Goal: Task Accomplishment & Management: Manage account settings

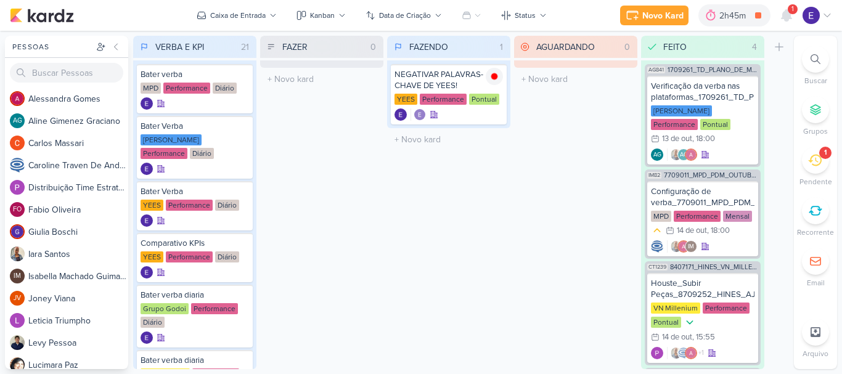
scroll to position [1040, 0]
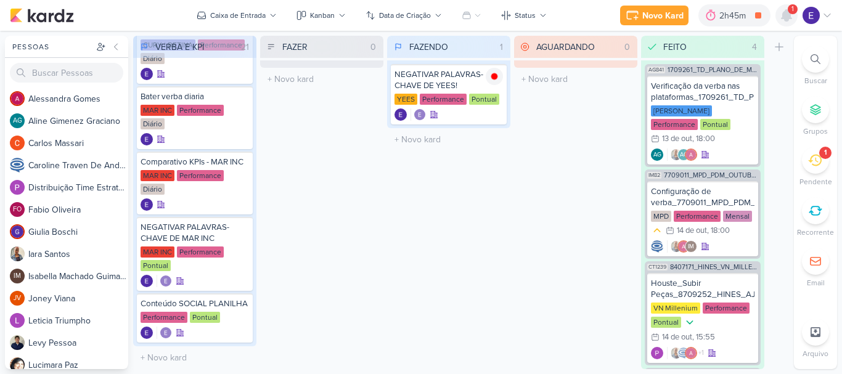
click at [788, 18] on icon at bounding box center [786, 15] width 10 height 11
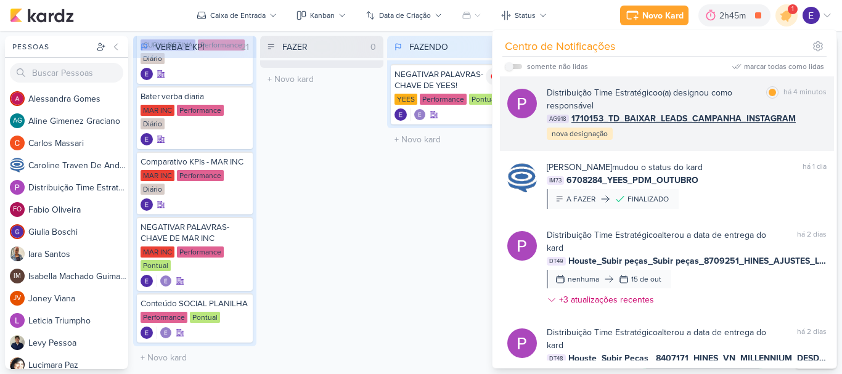
click at [750, 135] on div "Distribuição Time Estratégico o(a) designou como responsável marcar como lida h…" at bounding box center [687, 113] width 280 height 55
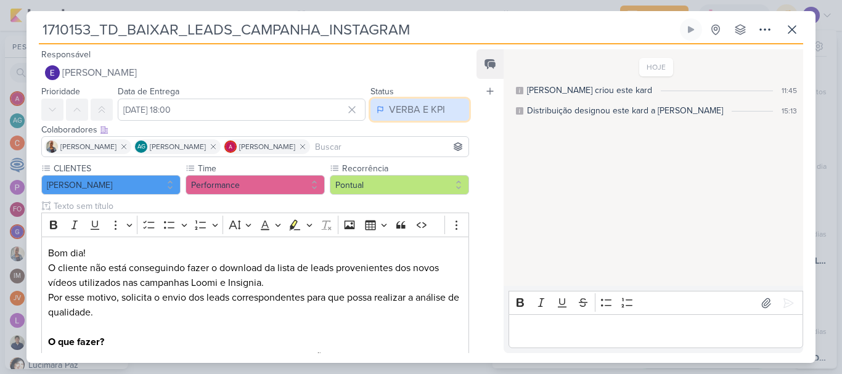
click at [424, 104] on div "VERBA E KPI" at bounding box center [417, 109] width 56 height 15
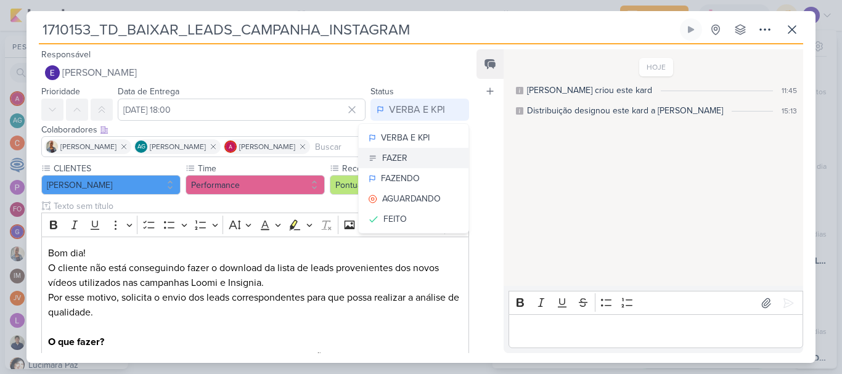
click at [412, 156] on button "FAZER" at bounding box center [414, 158] width 110 height 20
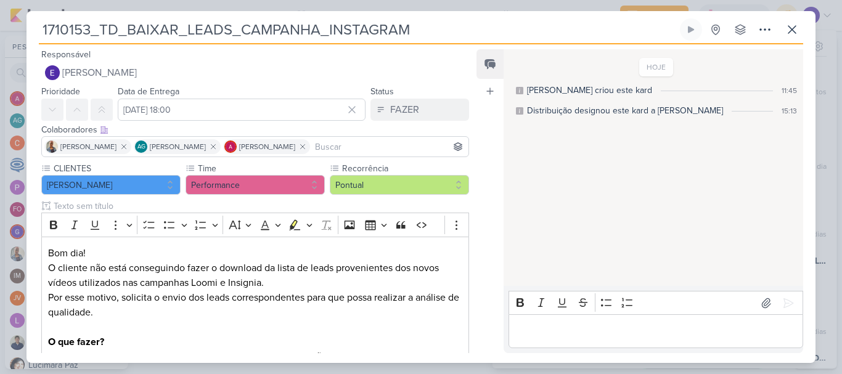
scroll to position [266, 0]
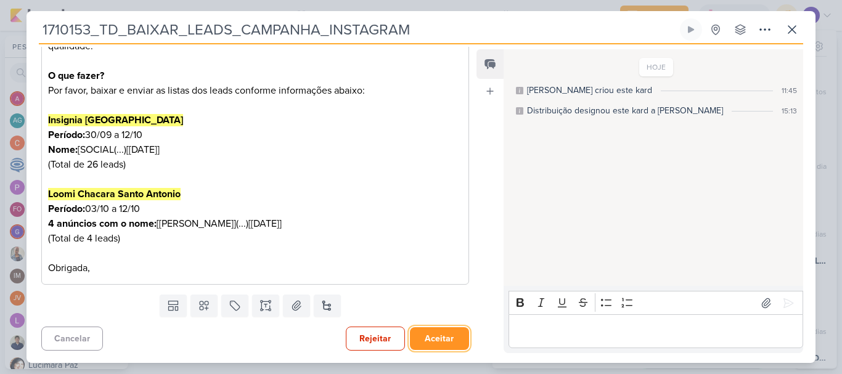
click at [436, 331] on button "Aceitar" at bounding box center [439, 338] width 59 height 23
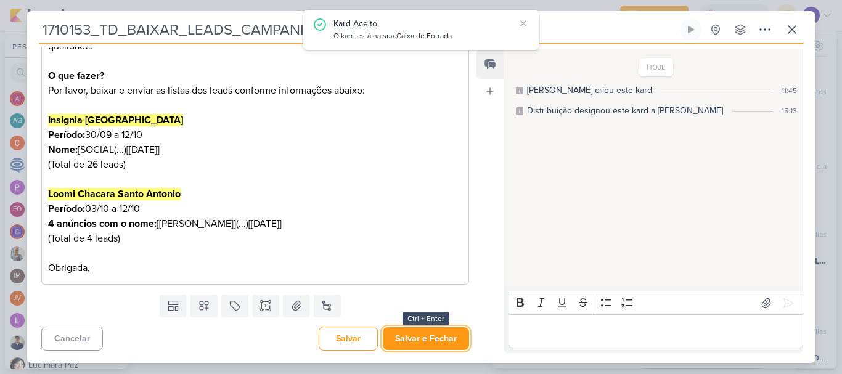
click at [436, 331] on button "Salvar e Fechar" at bounding box center [426, 338] width 86 height 23
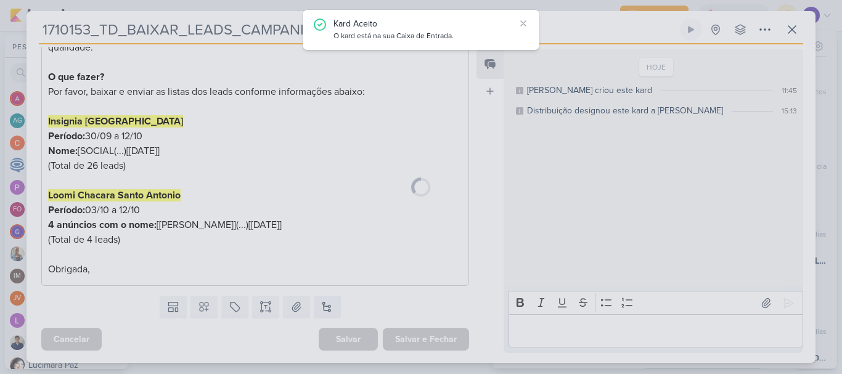
scroll to position [265, 0]
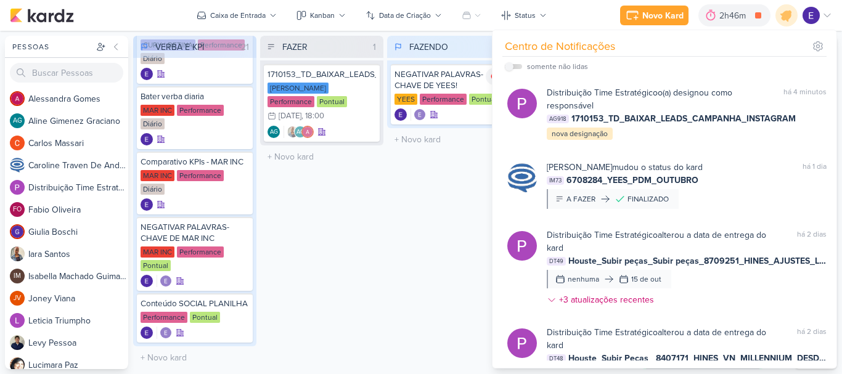
click at [393, 224] on div "FAZENDO 1 Mover Para Esquerda Mover Para Direita [GEOGRAPHIC_DATA] NEGATIVAR PA…" at bounding box center [448, 202] width 123 height 333
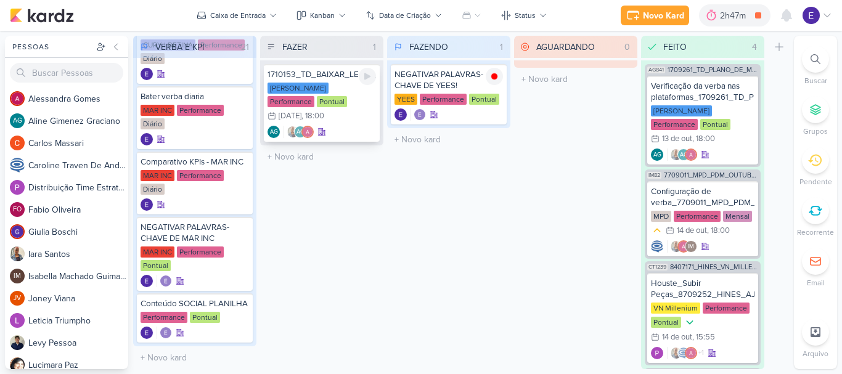
click at [349, 126] on div "AG AG" at bounding box center [321, 132] width 108 height 12
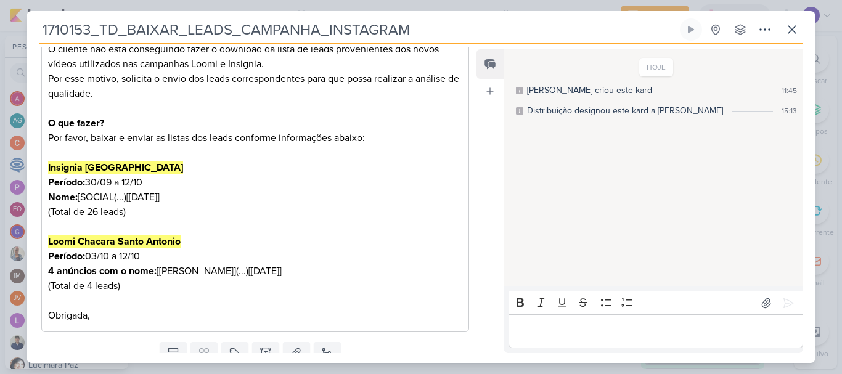
scroll to position [219, 0]
click at [790, 30] on icon at bounding box center [791, 29] width 15 height 15
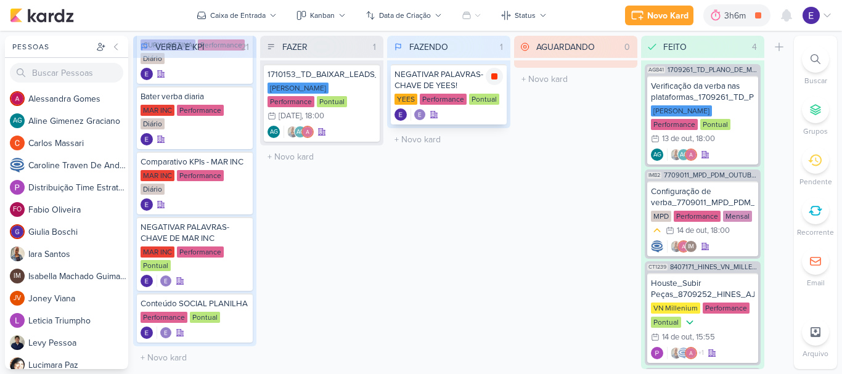
click at [497, 82] on div at bounding box center [494, 76] width 17 height 17
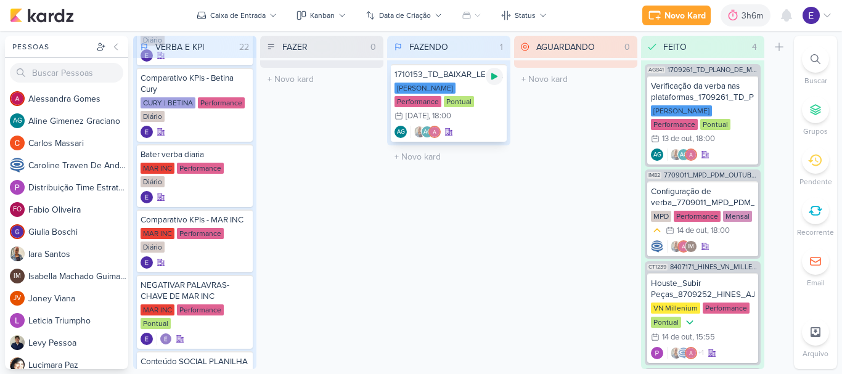
click at [494, 84] on div at bounding box center [494, 76] width 17 height 17
click at [568, 271] on div "AGUARDANDO 0 Mover Para Esquerda Mover Para Direita [GEOGRAPHIC_DATA] O título …" at bounding box center [575, 202] width 123 height 333
click at [451, 112] on div ", 18:00" at bounding box center [439, 116] width 23 height 8
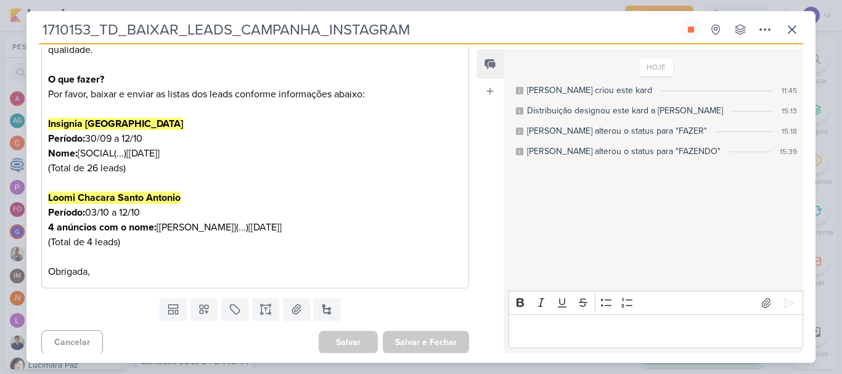
scroll to position [266, 0]
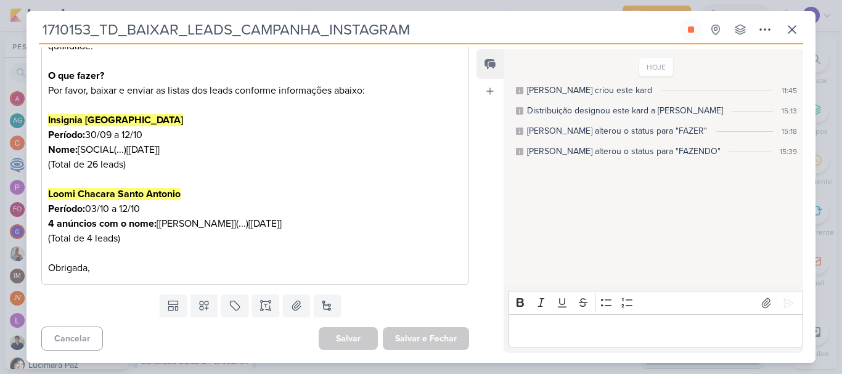
drag, startPoint x: 161, startPoint y: 208, endPoint x: 132, endPoint y: 206, distance: 29.1
click at [134, 206] on p "Período: 03/10 a 12/10 4 anúncios com o nome: [Loomi CSA](...)[[DATE]] (Total d…" at bounding box center [255, 239] width 414 height 74
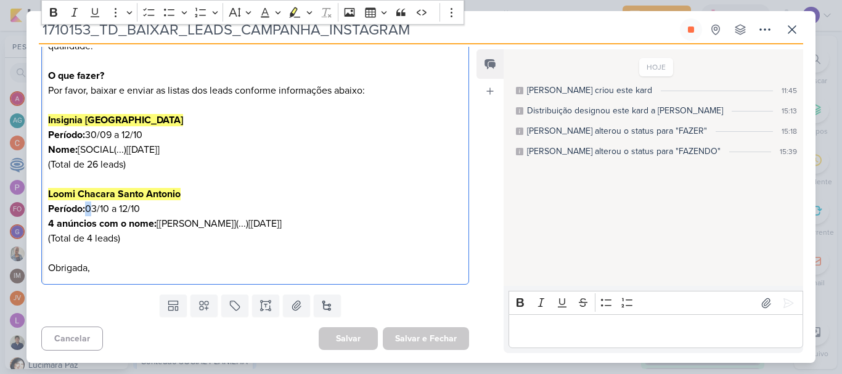
click at [88, 212] on p "Período: 03/10 a 12/10 4 anúncios com o nome: [Loomi CSA](...)[[DATE]] (Total d…" at bounding box center [255, 239] width 414 height 74
drag, startPoint x: 158, startPoint y: 210, endPoint x: 41, endPoint y: 211, distance: 117.7
click at [41, 211] on div "CLIENTES [PERSON_NAME] Time" at bounding box center [249, 93] width 447 height 394
copy p "Período: 03/10 a 12/10"
click at [577, 243] on div "HOJE [PERSON_NAME] criou este kard 11:45 Distribuição designou este kard a [PER…" at bounding box center [652, 168] width 298 height 235
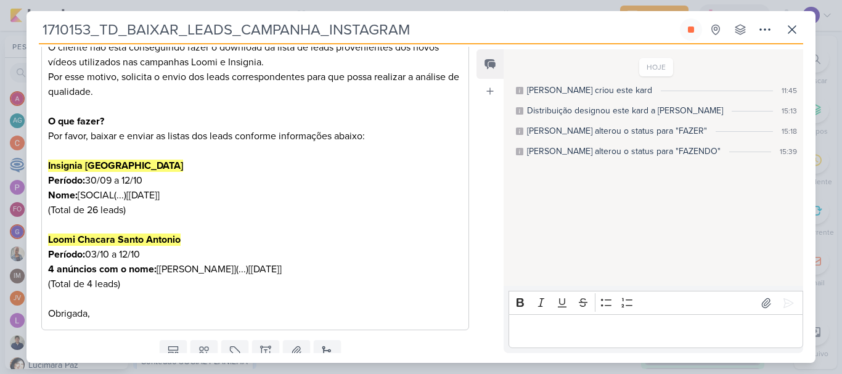
scroll to position [205, 0]
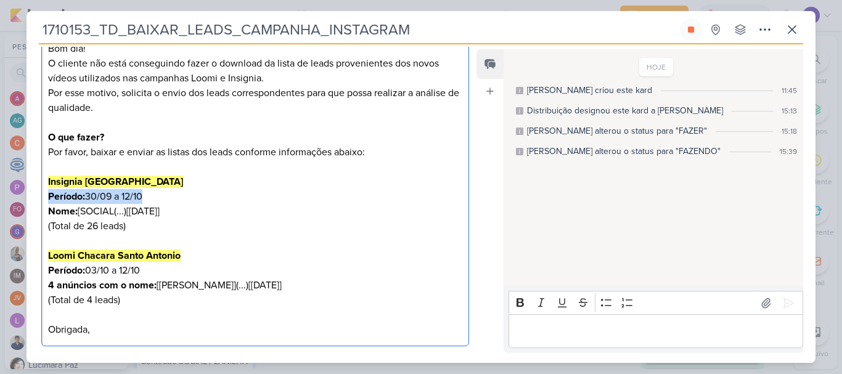
drag, startPoint x: 149, startPoint y: 197, endPoint x: 48, endPoint y: 193, distance: 100.5
click at [48, 193] on p "Período: 30/09 a 12/10 Nome: [SOCIAL(...)[[DATE]] (Total de 26 leads)" at bounding box center [255, 218] width 414 height 59
copy p "Período: 30/09 a 12/10"
click at [537, 245] on div "HOJE [PERSON_NAME] criou este kard 11:45 Distribuição designou este kard a [PER…" at bounding box center [652, 168] width 298 height 235
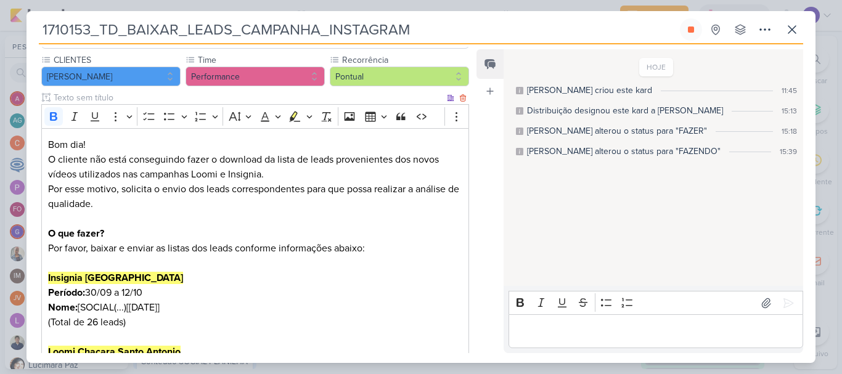
scroll to position [266, 0]
